Goal: Transaction & Acquisition: Purchase product/service

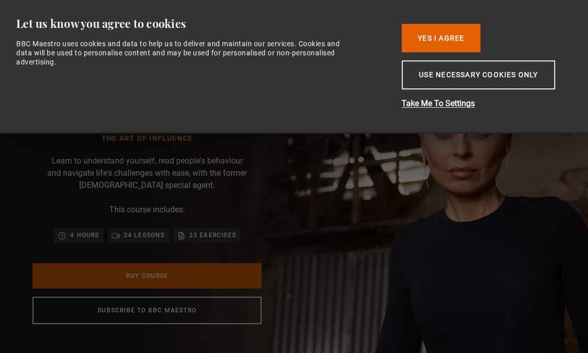
click at [139, 276] on link "Buy Course" at bounding box center [147, 275] width 229 height 25
